Goal: Check status: Check status

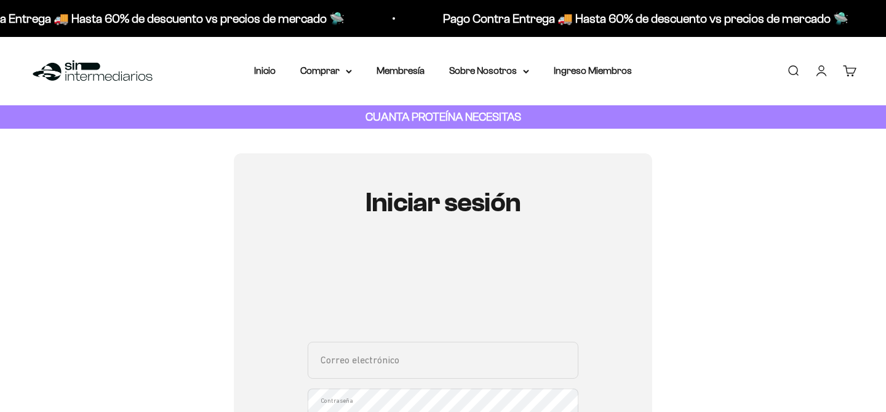
scroll to position [75, 0]
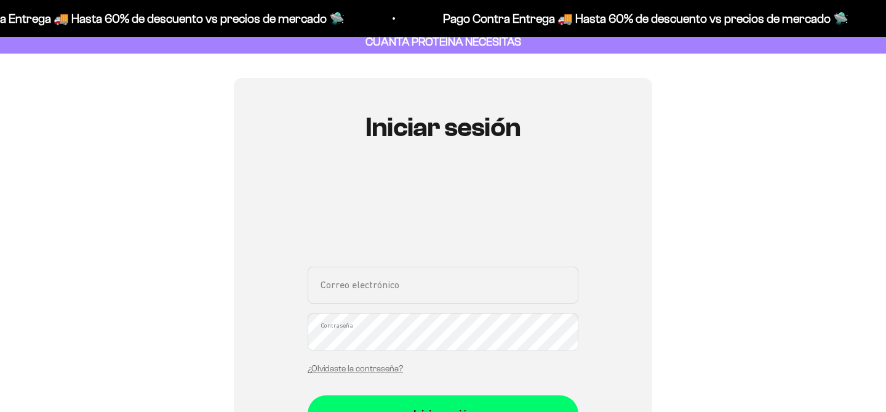
click at [433, 290] on input "Correo electrónico" at bounding box center [443, 284] width 271 height 37
click at [444, 292] on input "Correo electrónico" at bounding box center [443, 284] width 271 height 37
type input "[EMAIL_ADDRESS][DOMAIN_NAME]"
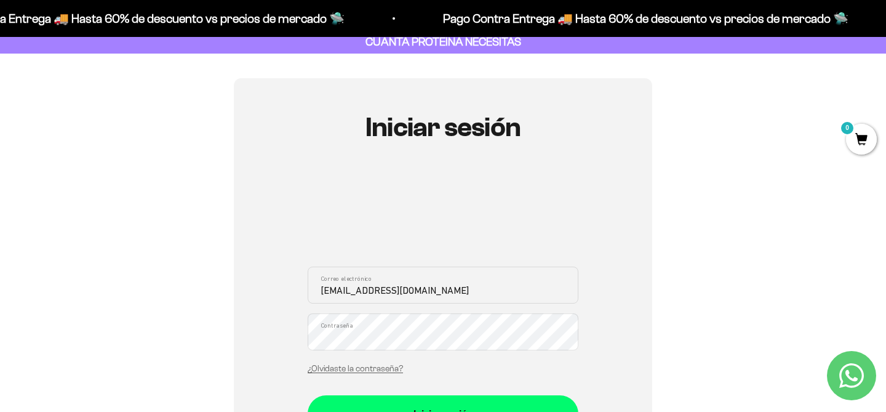
click at [308, 395] on button "Iniciar sesión" at bounding box center [443, 413] width 271 height 37
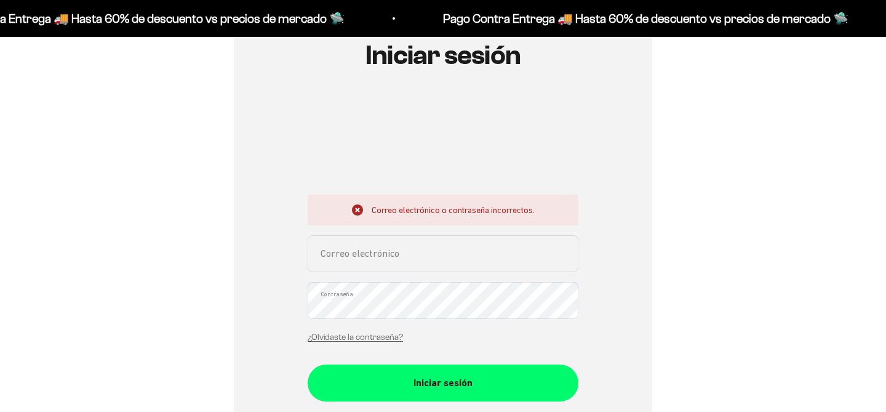
scroll to position [147, 0]
click at [465, 245] on input "Correo electrónico" at bounding box center [443, 253] width 271 height 37
type input "[EMAIL_ADDRESS][DOMAIN_NAME]"
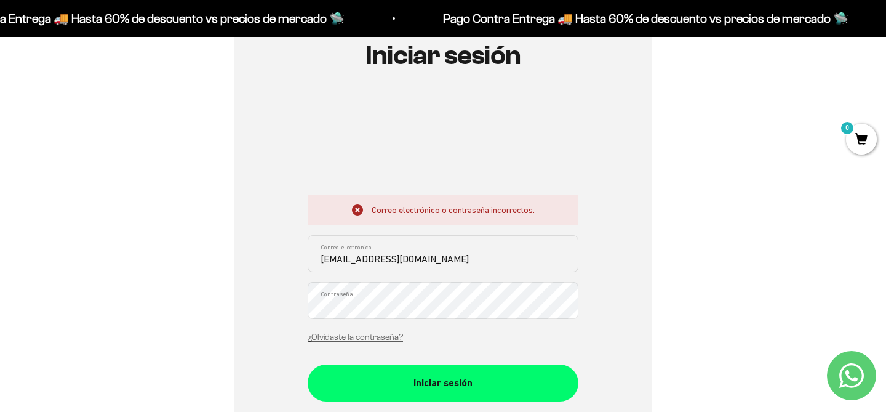
click at [308, 364] on button "Iniciar sesión" at bounding box center [443, 382] width 271 height 37
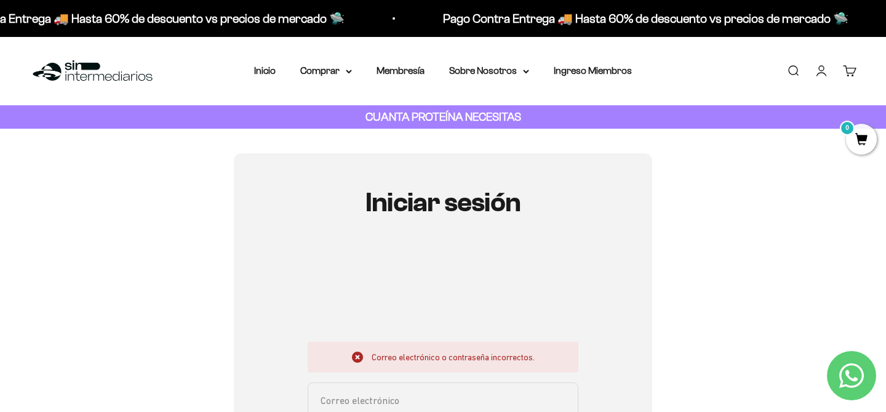
scroll to position [223, 0]
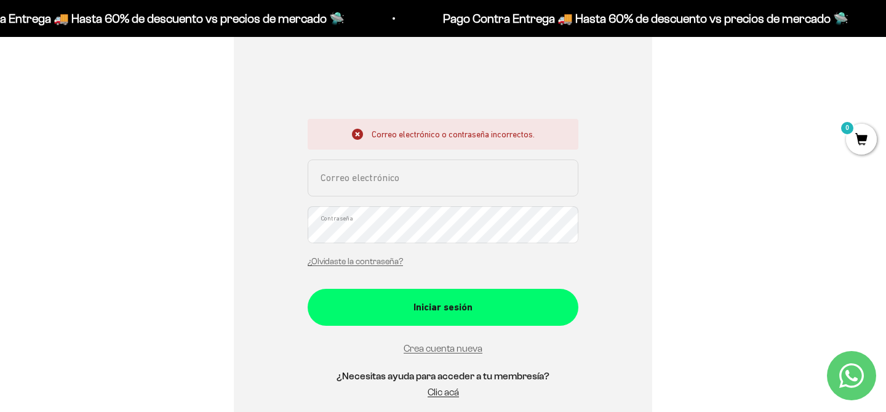
click at [431, 180] on input "Correo electrónico" at bounding box center [443, 177] width 271 height 37
type input "[EMAIL_ADDRESS][DOMAIN_NAME]"
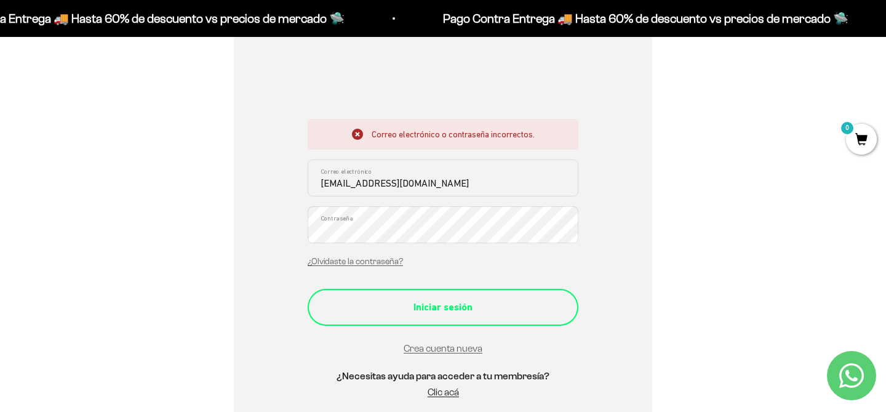
click at [418, 308] on div "Iniciar sesión" at bounding box center [443, 307] width 222 height 16
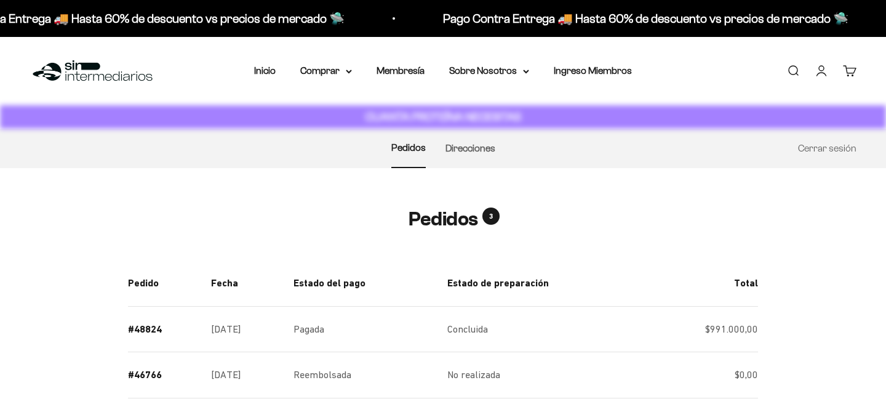
click at [0, 0] on div "10 Proteína Whey - Vainilla - Vainilla / 2 libras (910g) x 10 $97.900,00" at bounding box center [0, 0] width 0 height 0
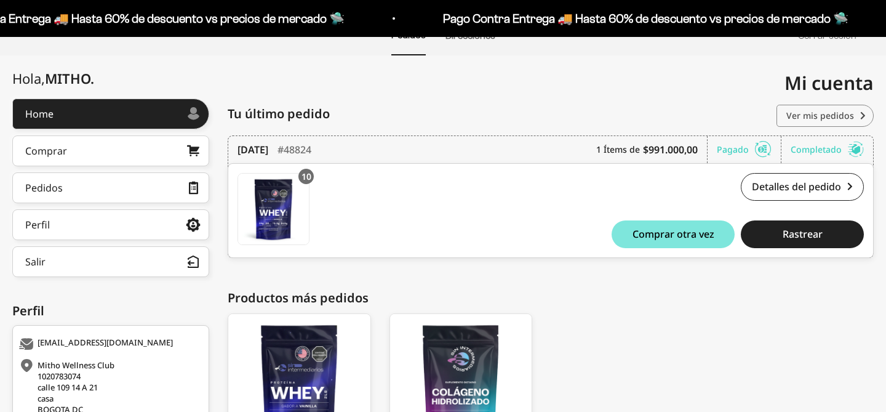
scroll to position [132, 0]
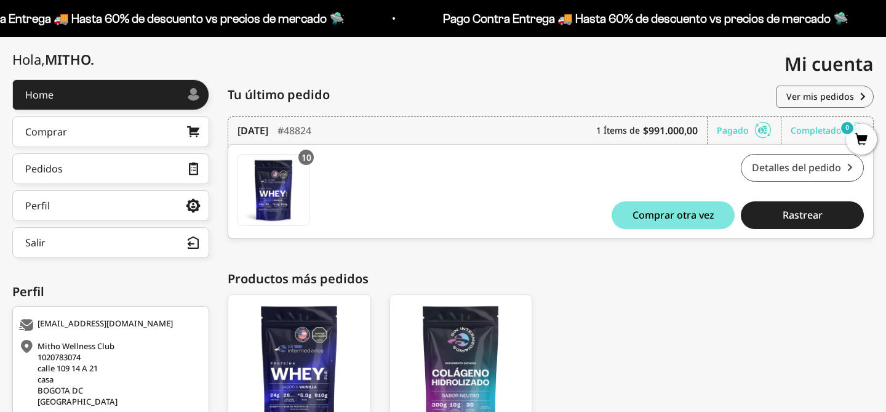
click at [830, 176] on link "Detalles del pedido" at bounding box center [802, 168] width 123 height 28
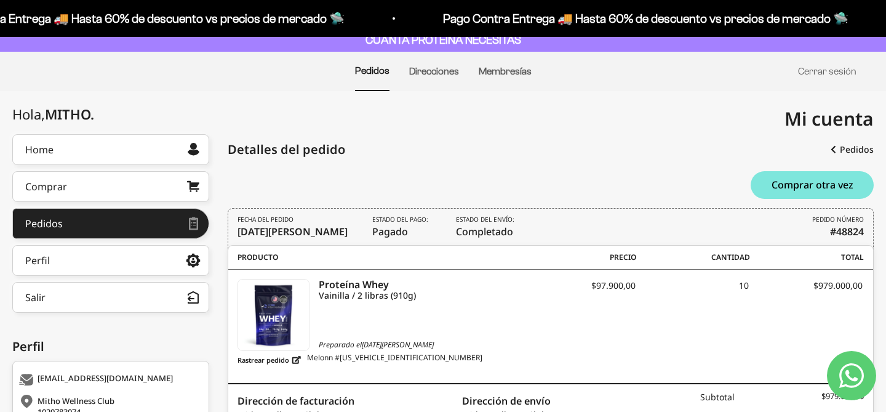
scroll to position [79, 0]
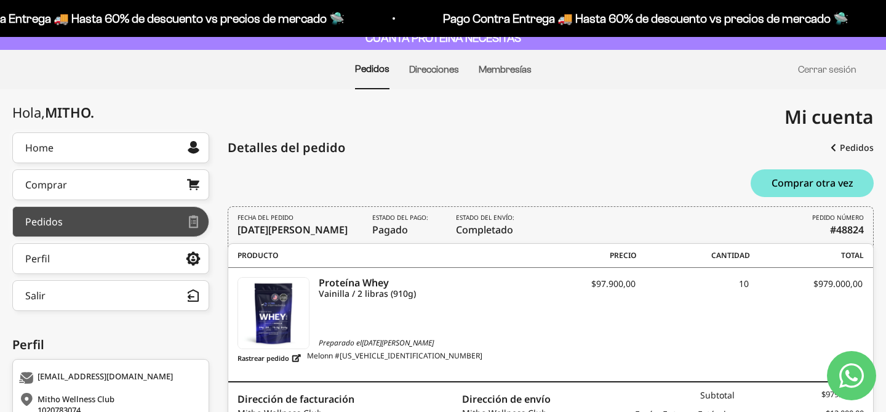
click at [111, 226] on link "Pedidos" at bounding box center [110, 221] width 197 height 31
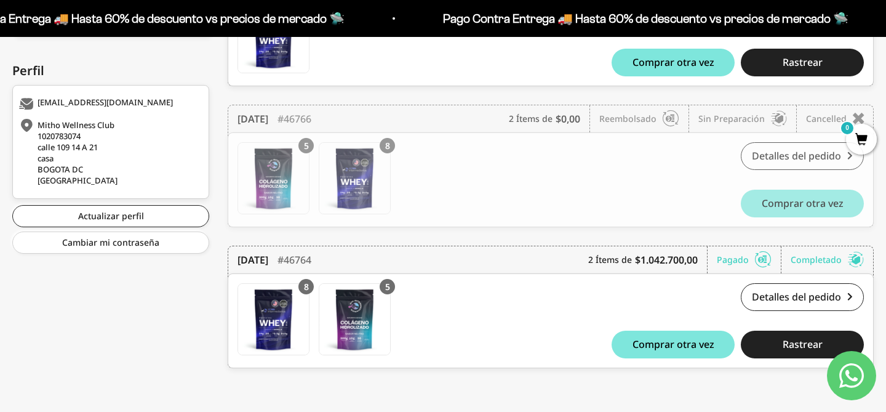
scroll to position [358, 0]
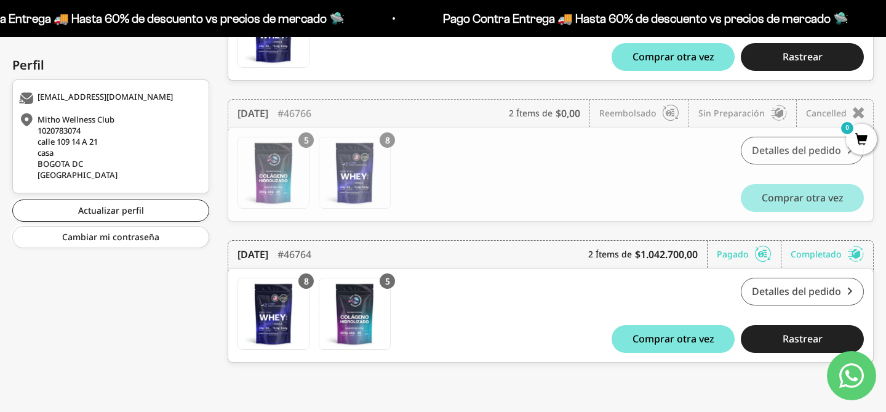
click at [782, 289] on link "Detalles del pedido" at bounding box center [802, 292] width 123 height 28
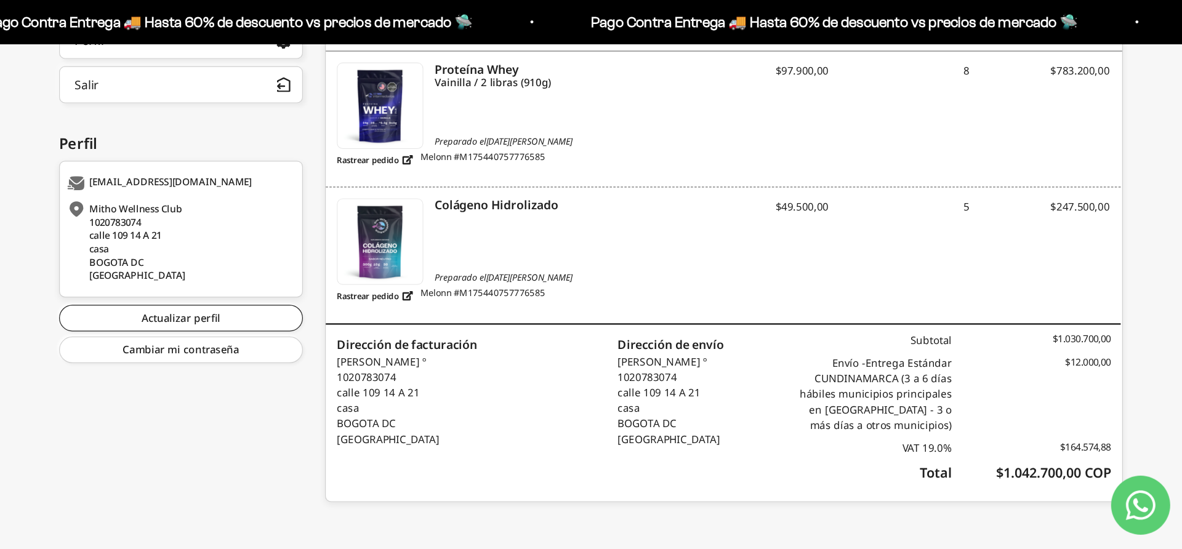
scroll to position [212, 0]
